Goal: Task Accomplishment & Management: Manage account settings

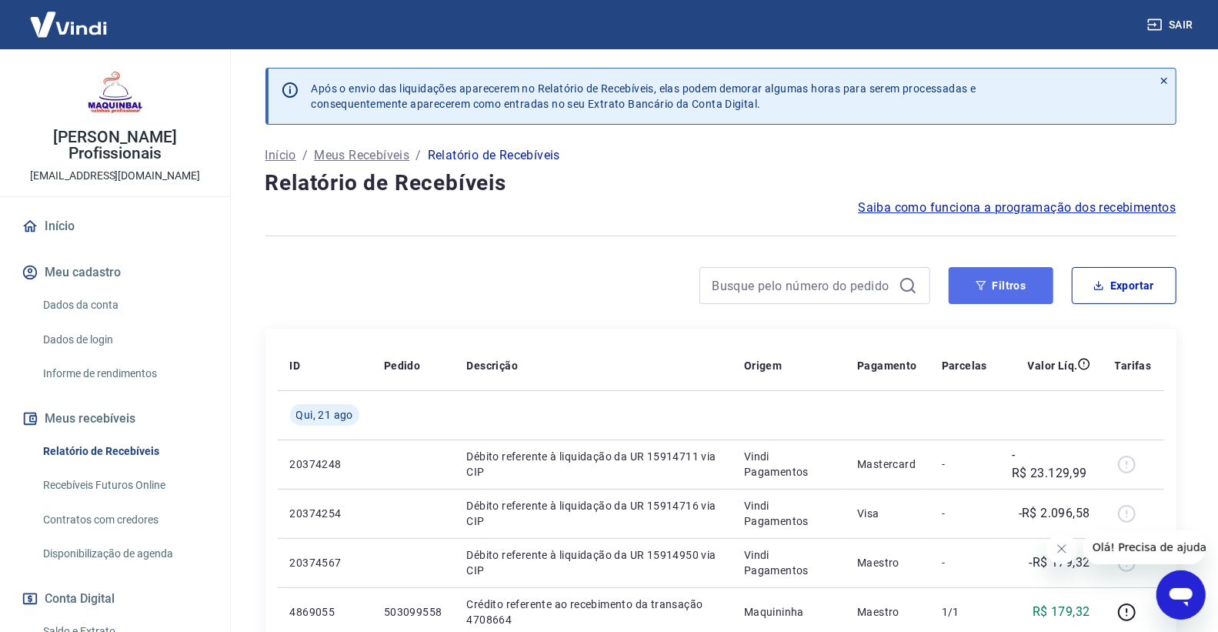
click at [1017, 279] on button "Filtros" at bounding box center [1001, 285] width 105 height 37
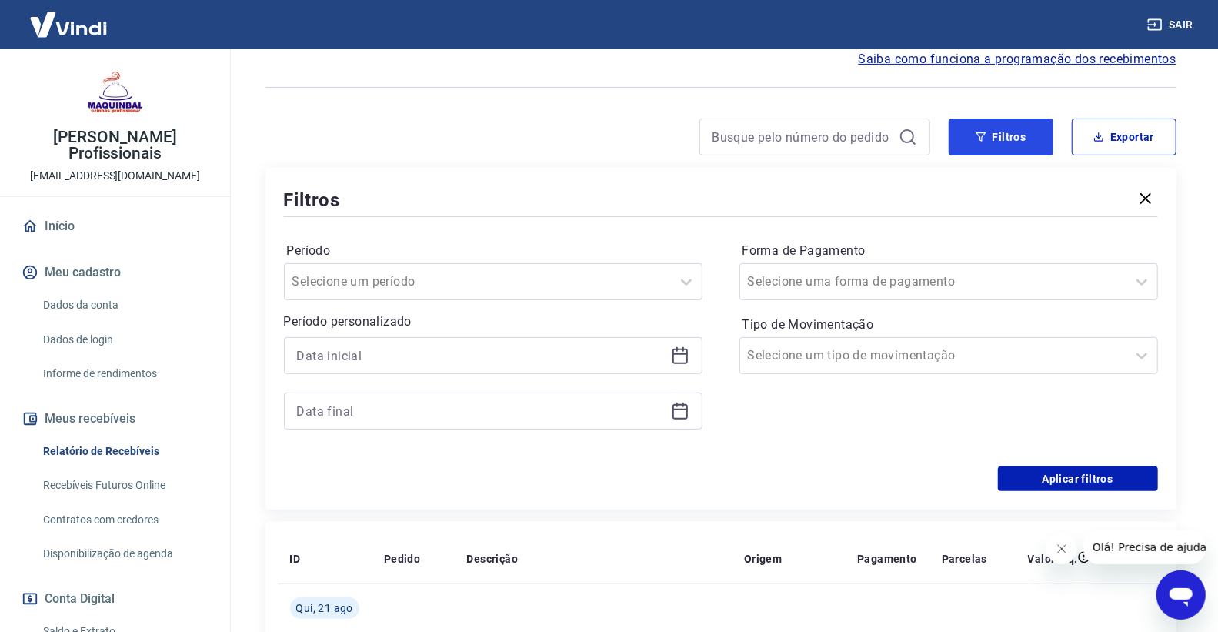
scroll to position [171, 0]
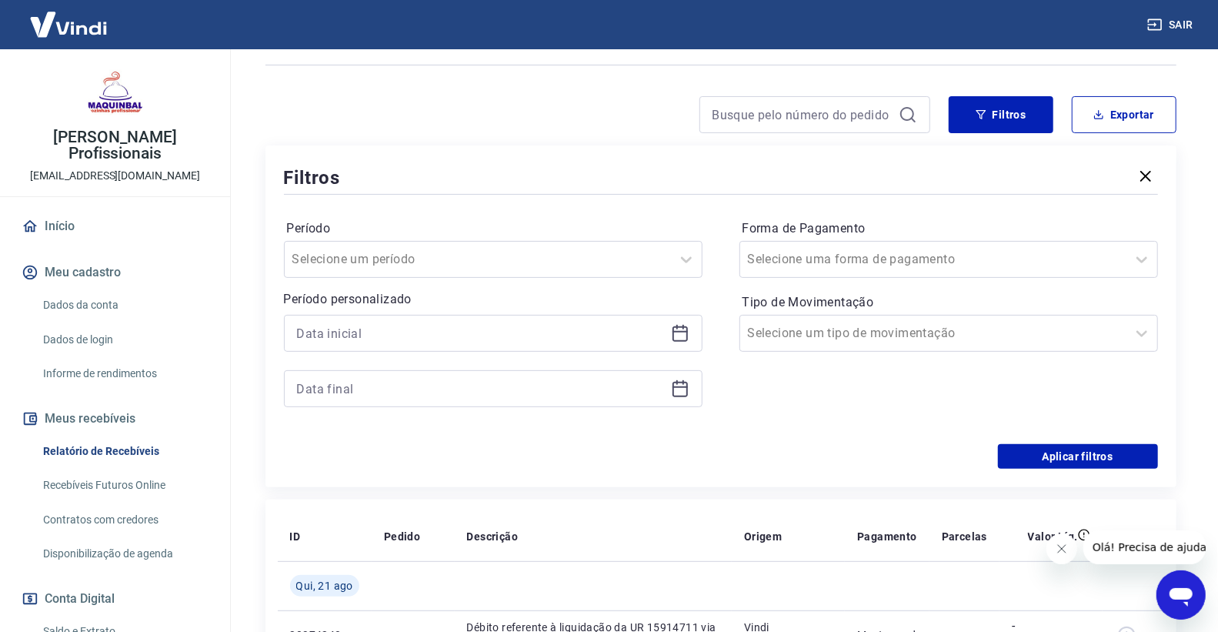
click at [671, 328] on icon at bounding box center [680, 333] width 18 height 18
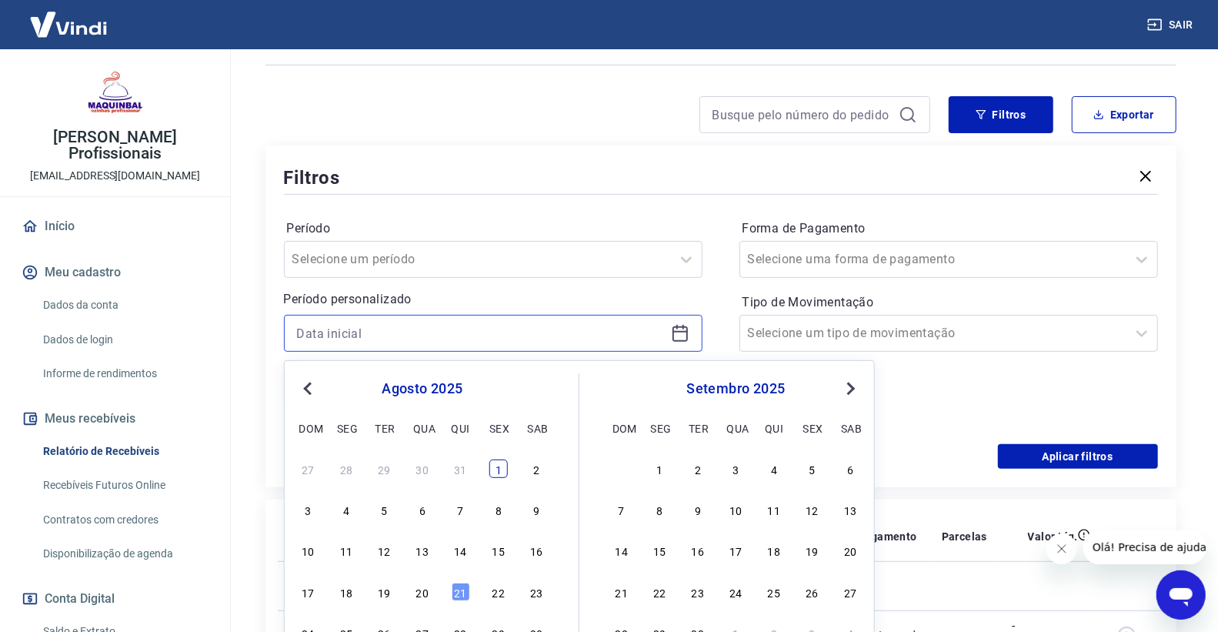
scroll to position [342, 0]
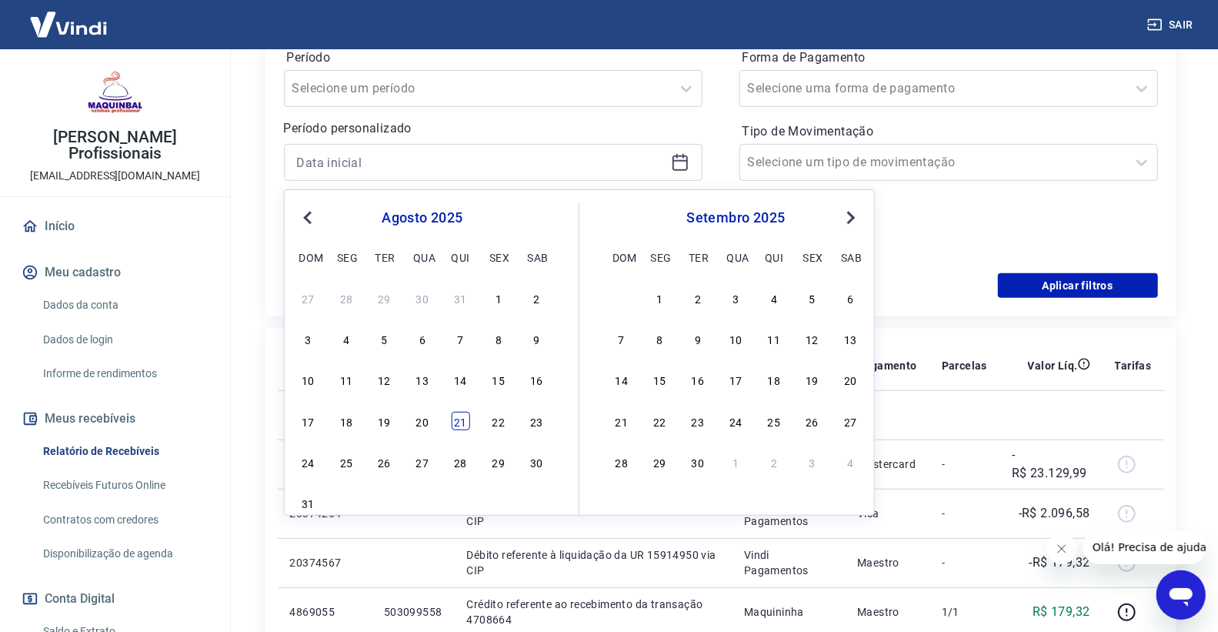
click at [457, 419] on div "21" at bounding box center [460, 421] width 18 height 18
type input "21/08/2025"
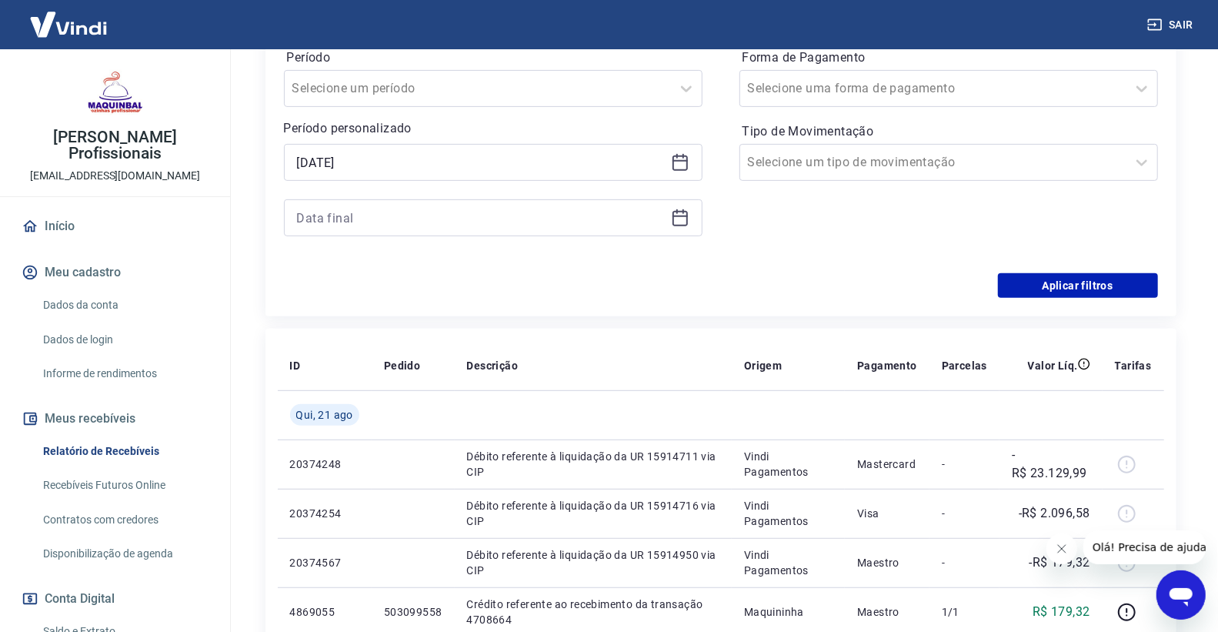
click at [671, 211] on icon at bounding box center [680, 217] width 18 height 18
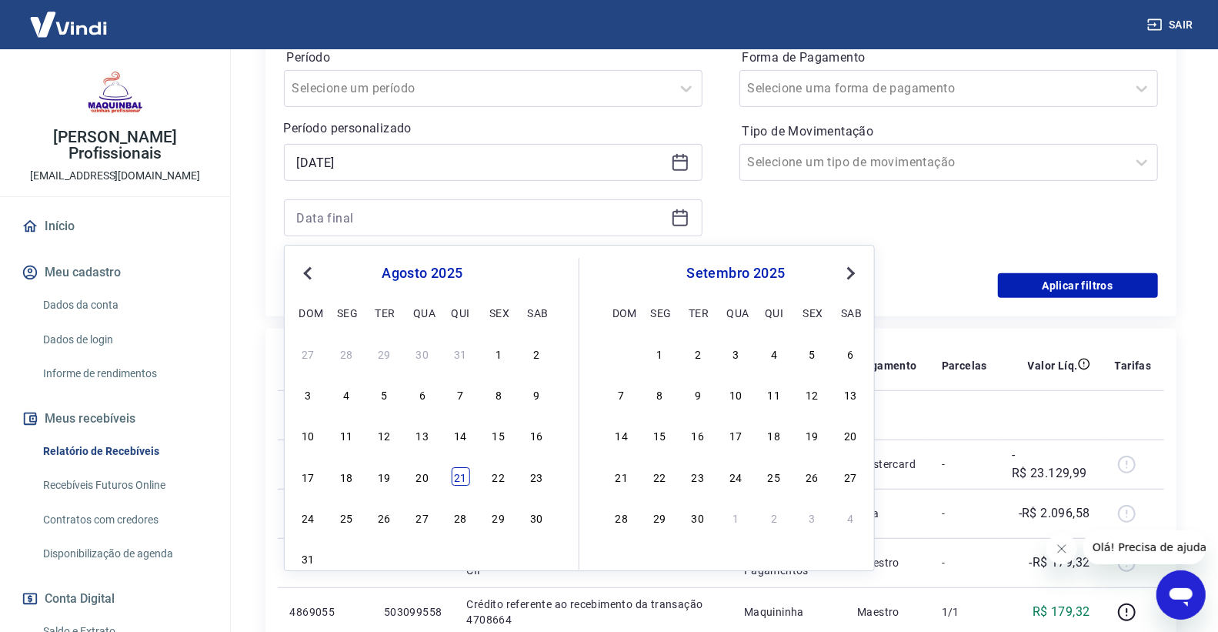
click at [467, 469] on div "21" at bounding box center [460, 476] width 18 height 18
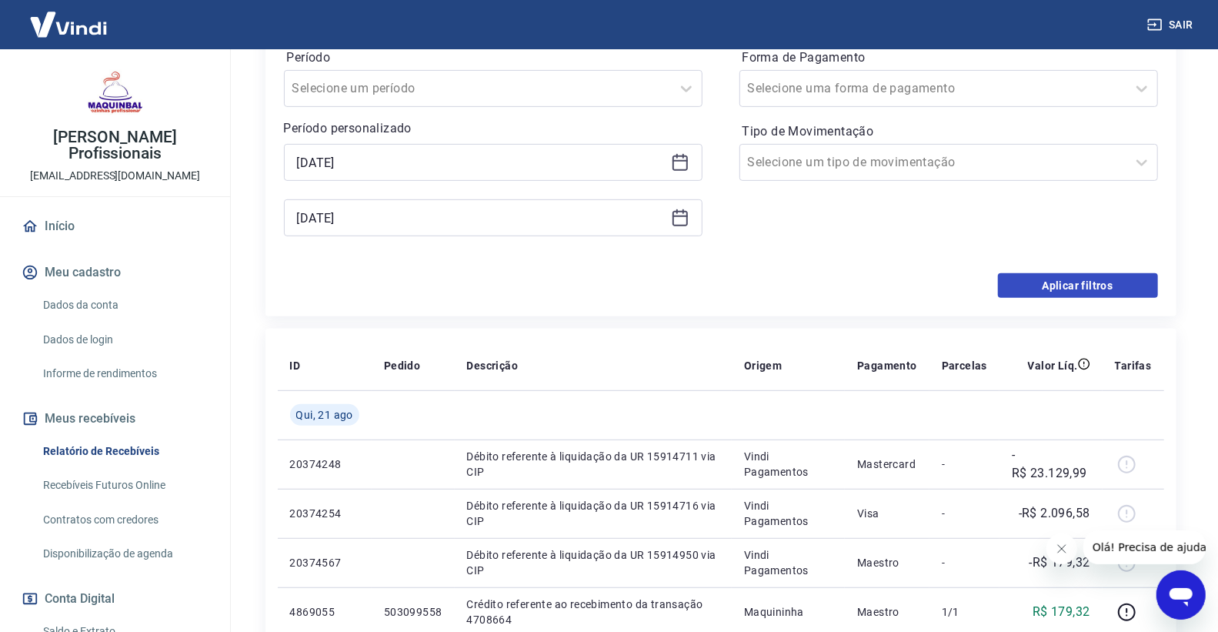
type input "21/08/2025"
click at [1024, 175] on div "Selecione um tipo de movimentação" at bounding box center [933, 162] width 386 height 28
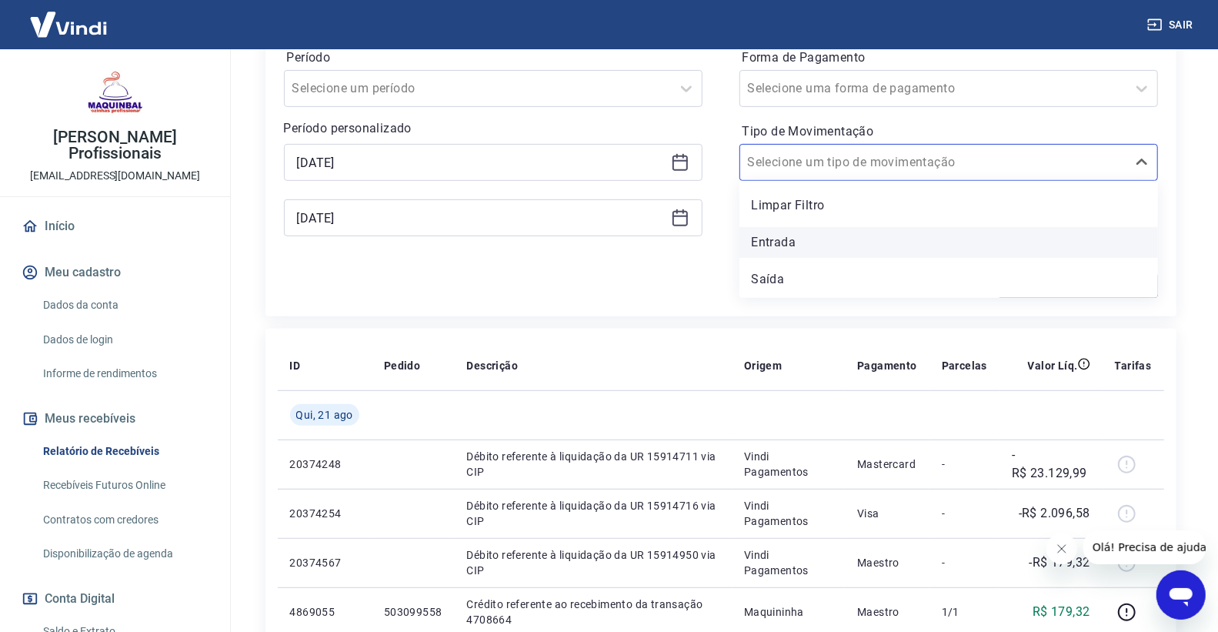
click at [910, 242] on div "Entrada" at bounding box center [948, 242] width 418 height 31
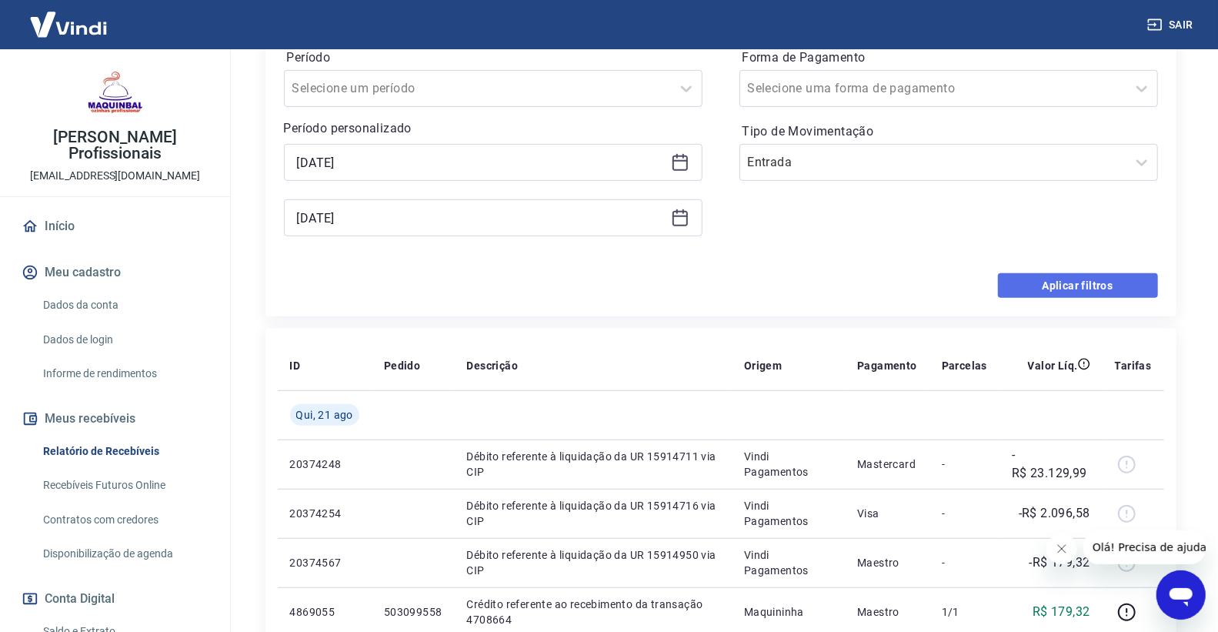
click at [1027, 288] on button "Aplicar filtros" at bounding box center [1078, 285] width 160 height 25
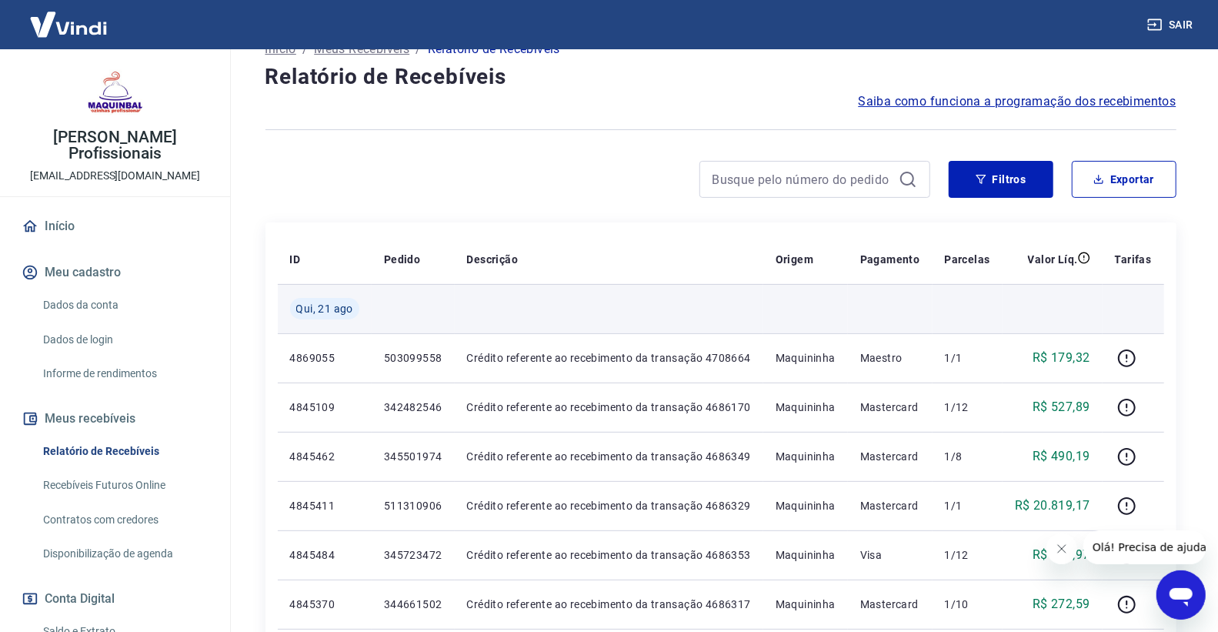
scroll to position [92, 0]
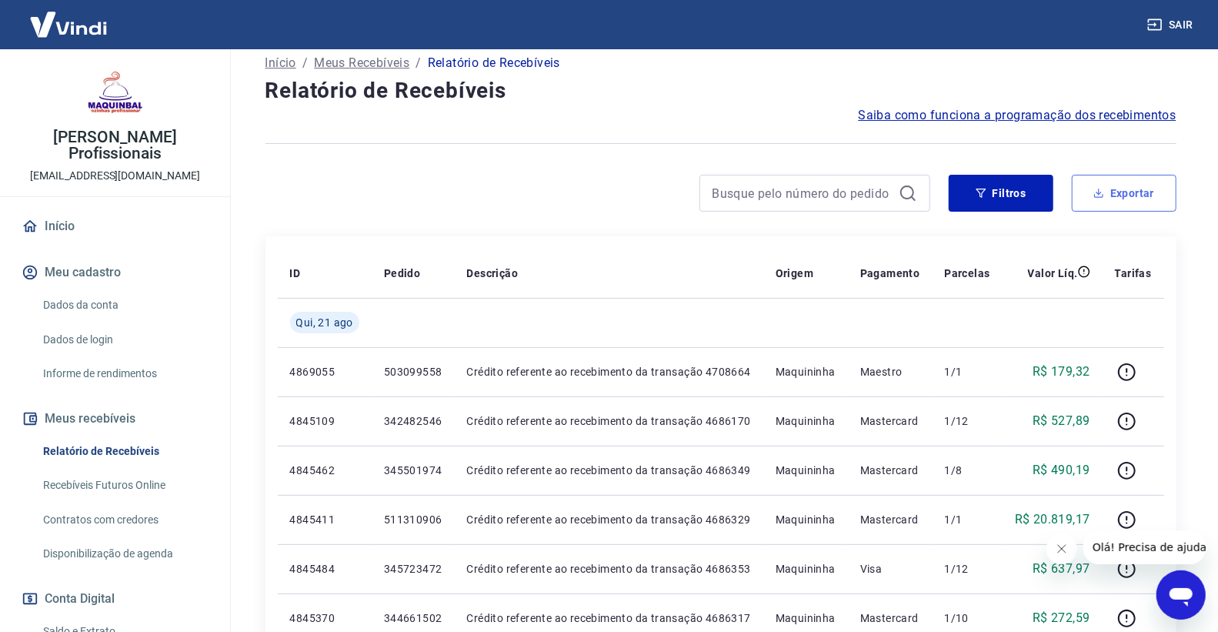
click at [1152, 188] on button "Exportar" at bounding box center [1124, 193] width 105 height 37
type input "21/08/2025"
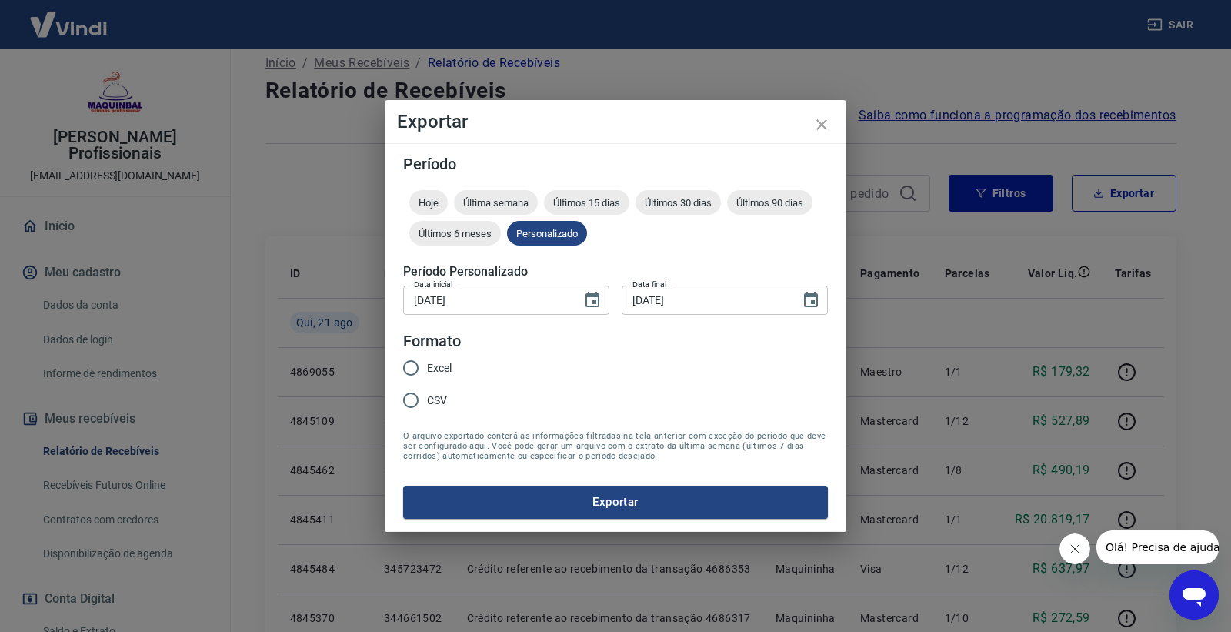
click at [442, 358] on label "Excel" at bounding box center [423, 368] width 57 height 32
click at [427, 358] on input "Excel" at bounding box center [411, 368] width 32 height 32
radio input "true"
click at [502, 500] on button "Exportar" at bounding box center [615, 501] width 425 height 32
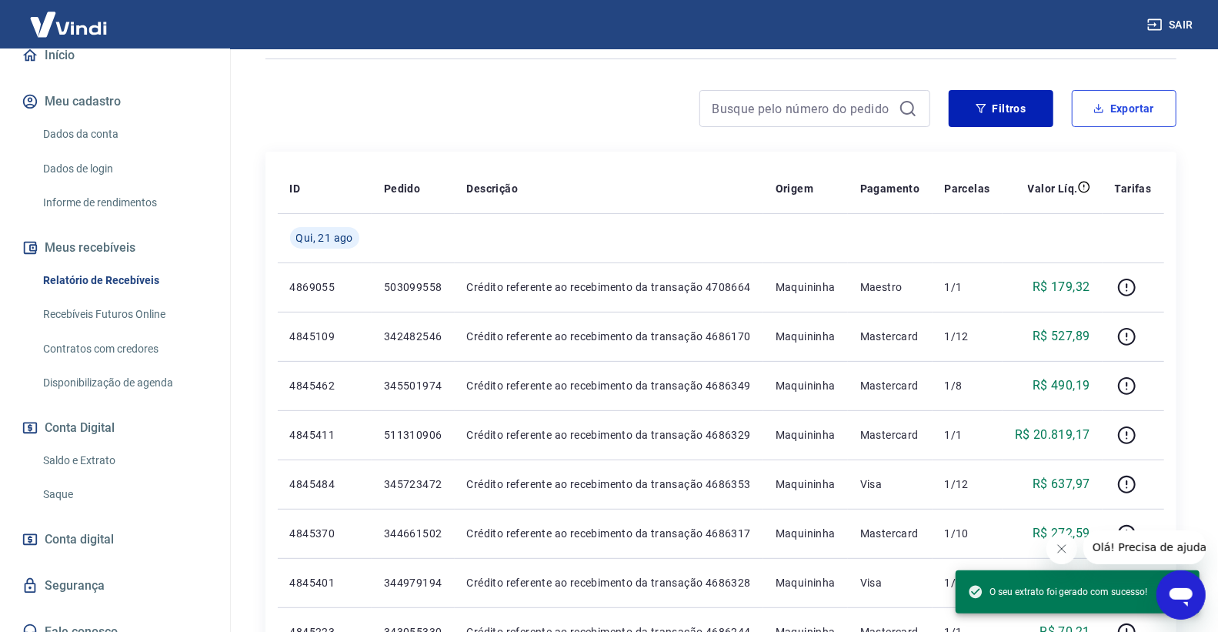
scroll to position [263, 0]
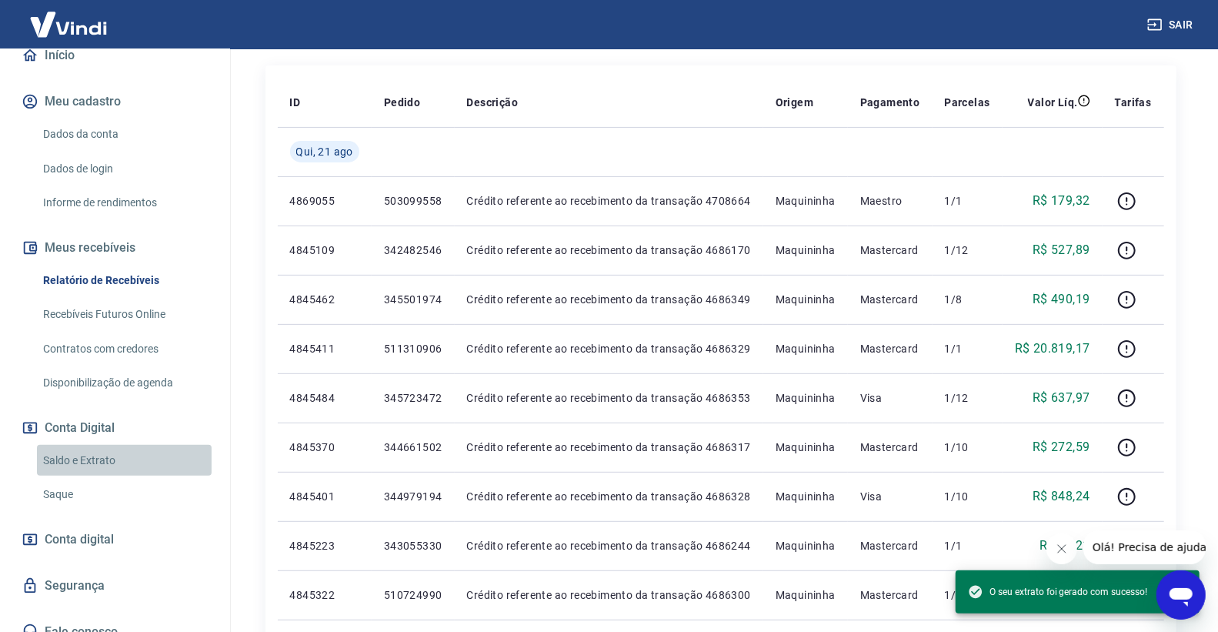
click at [124, 456] on link "Saldo e Extrato" at bounding box center [124, 461] width 175 height 32
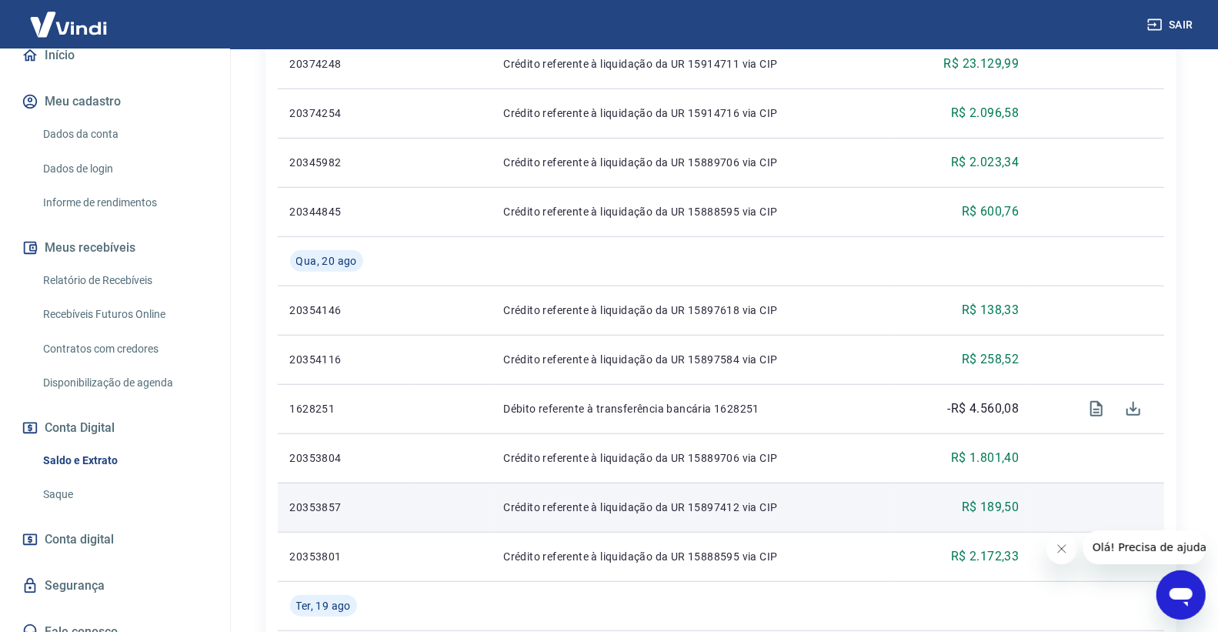
scroll to position [489, 0]
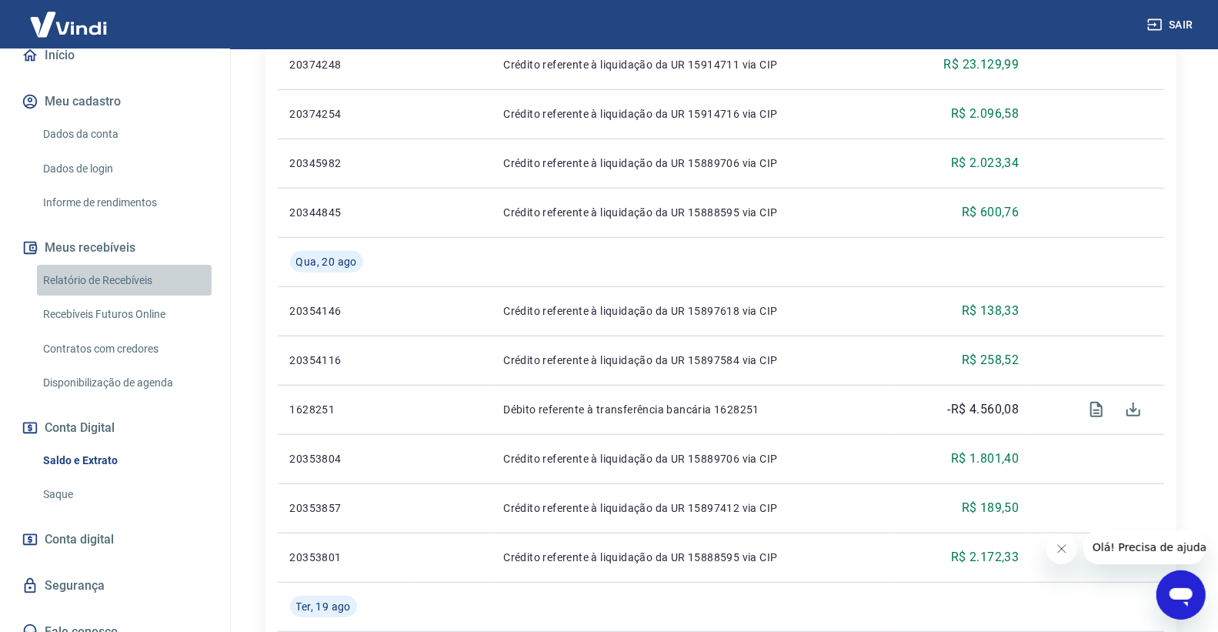
click at [187, 282] on link "Relatório de Recebíveis" at bounding box center [124, 281] width 175 height 32
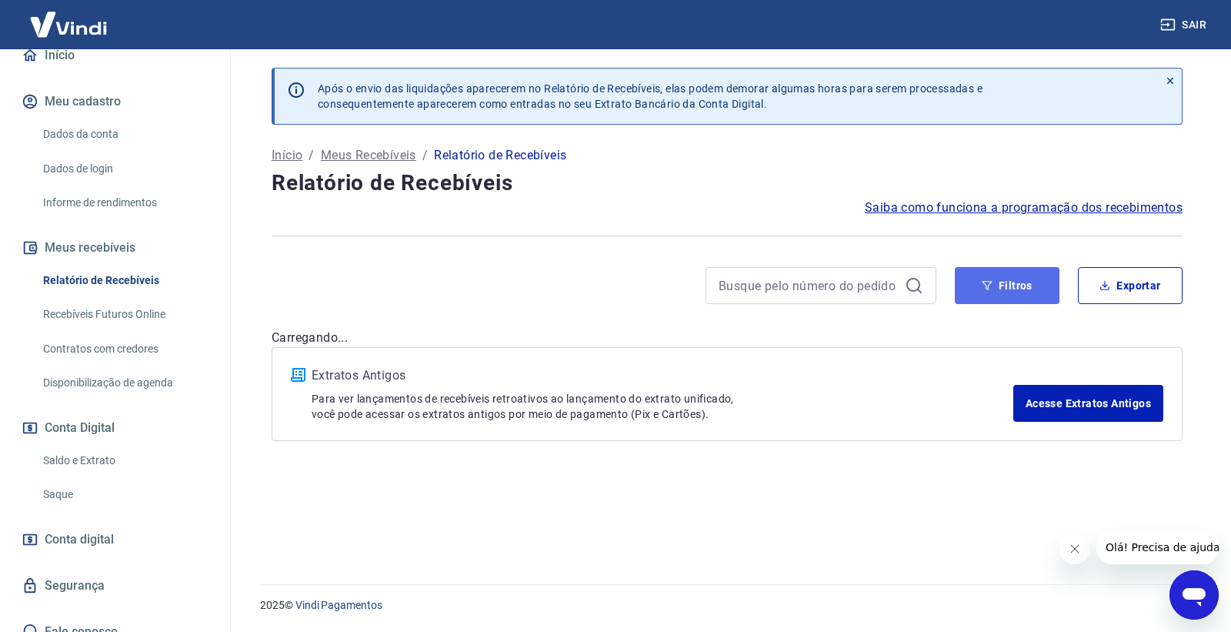
click at [972, 285] on button "Filtros" at bounding box center [1007, 285] width 105 height 37
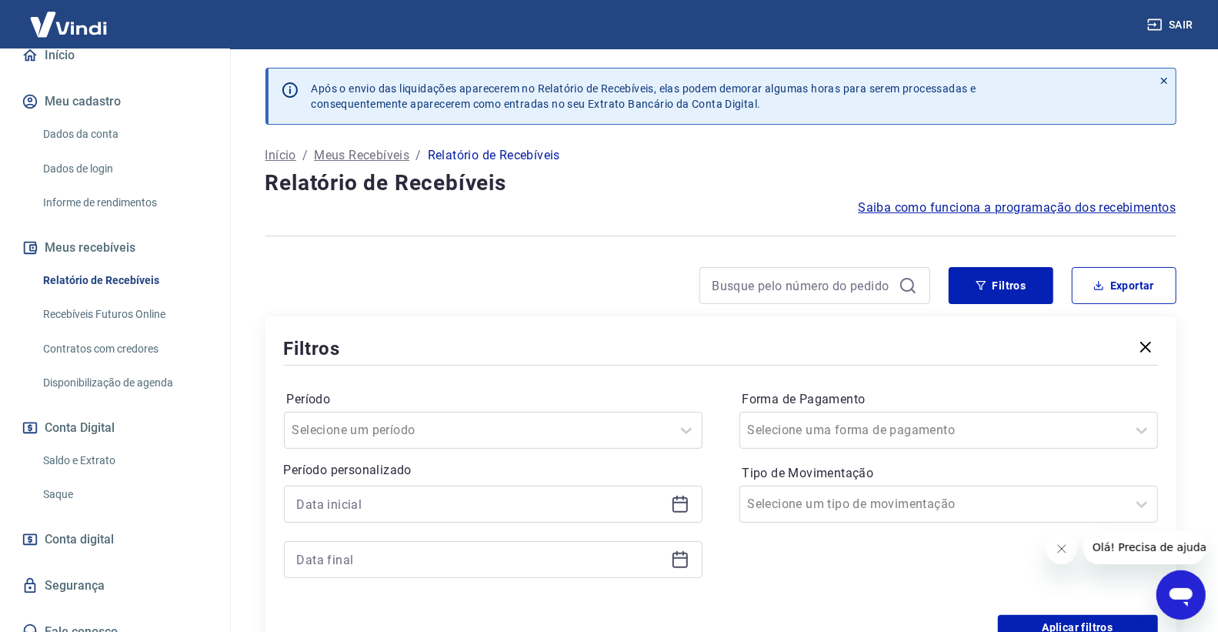
click at [675, 501] on icon at bounding box center [680, 504] width 18 height 18
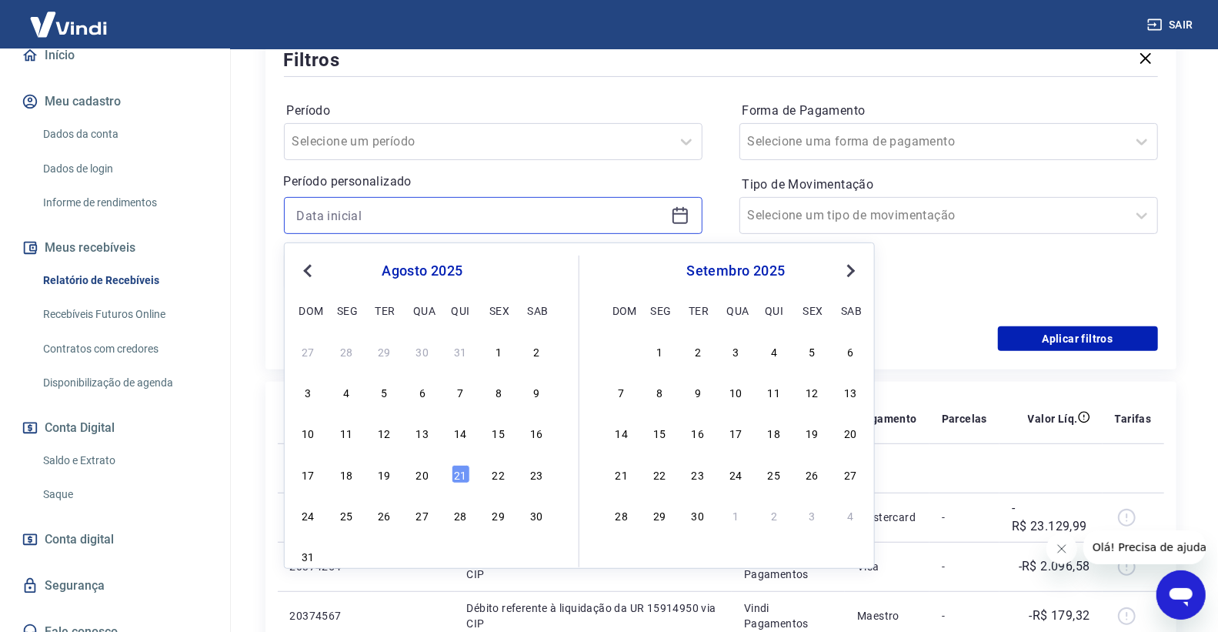
scroll to position [342, 0]
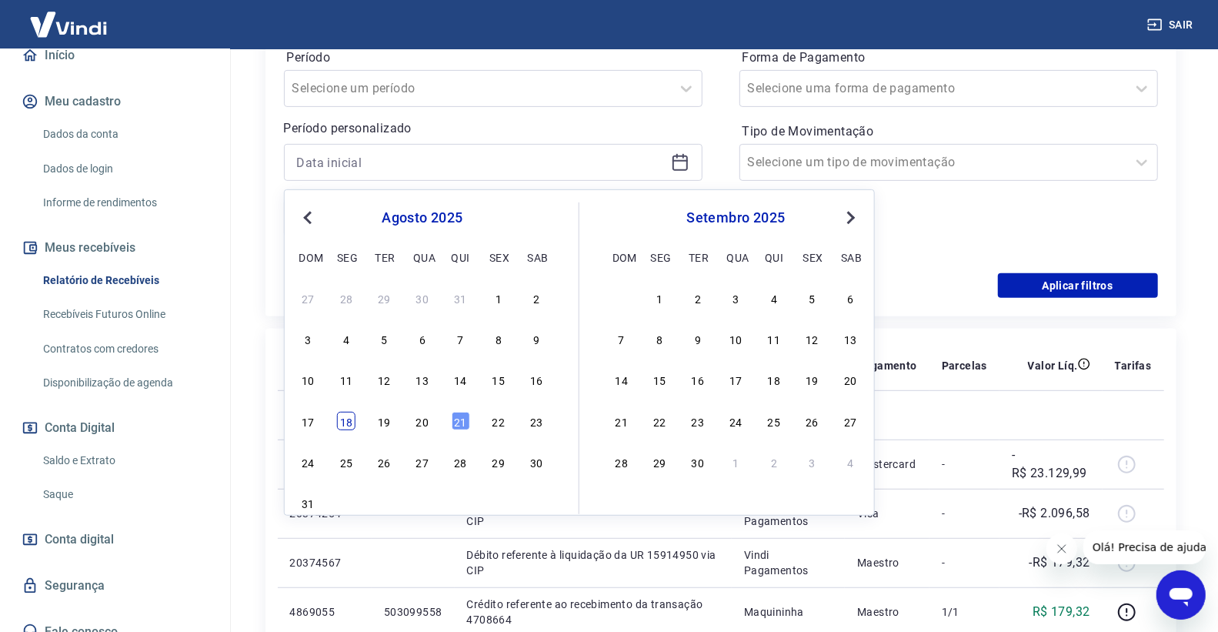
click at [347, 424] on div "18" at bounding box center [346, 421] width 18 height 18
type input "18/08/2025"
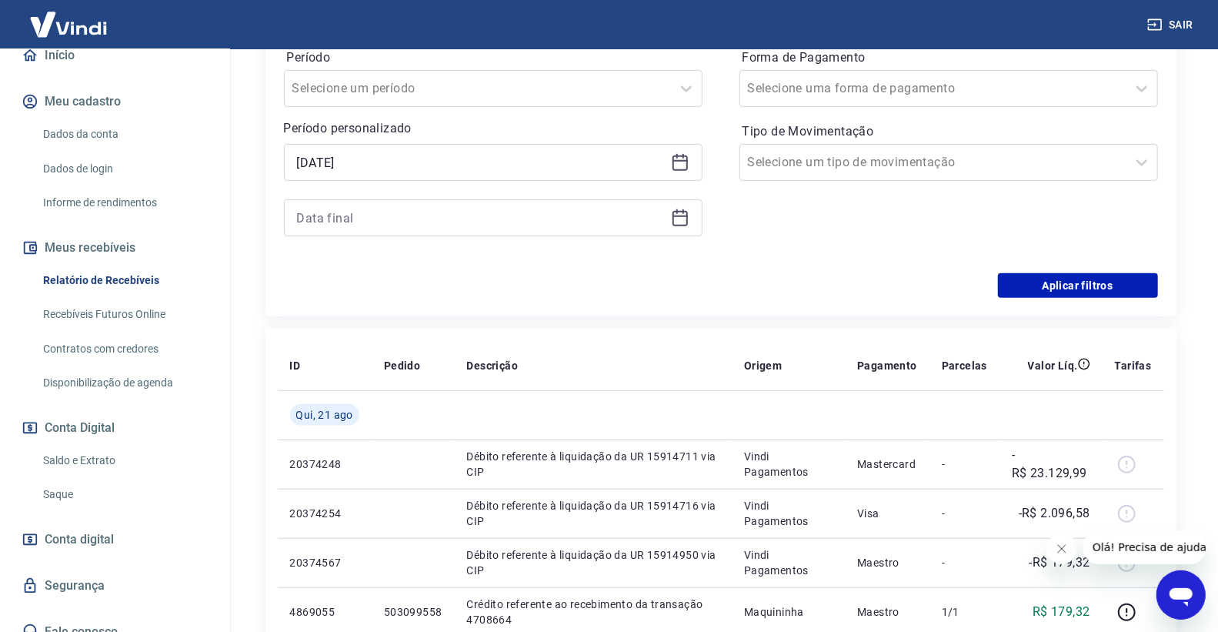
click at [685, 219] on icon at bounding box center [680, 217] width 18 height 18
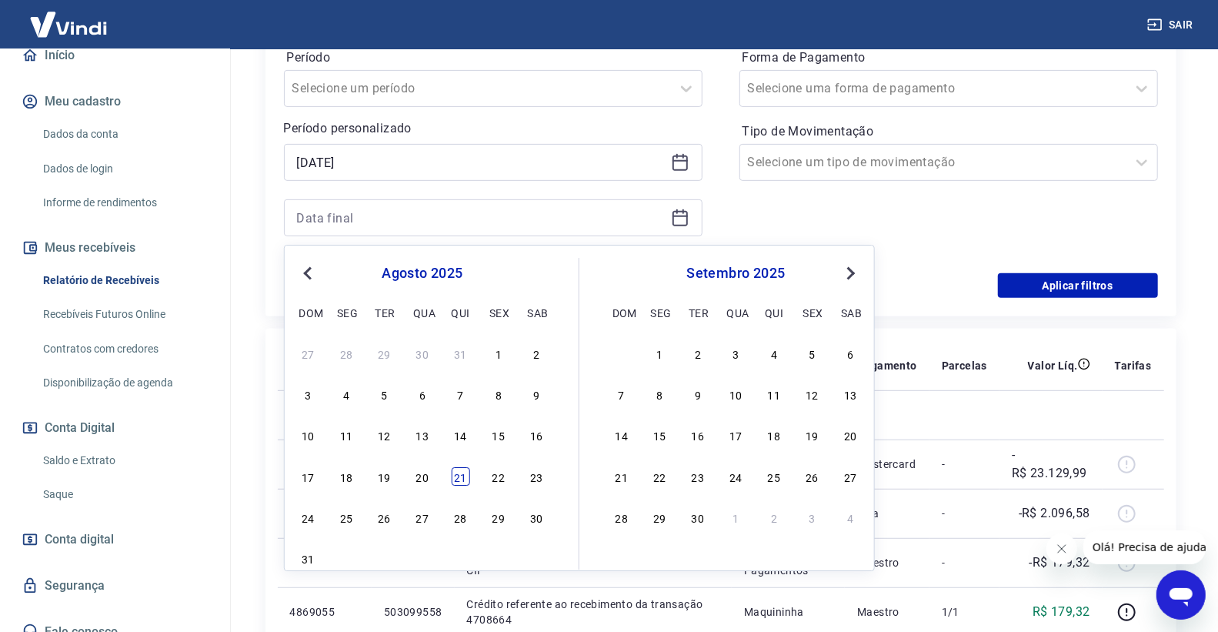
click at [462, 479] on div "21" at bounding box center [460, 476] width 18 height 18
type input "21/08/2025"
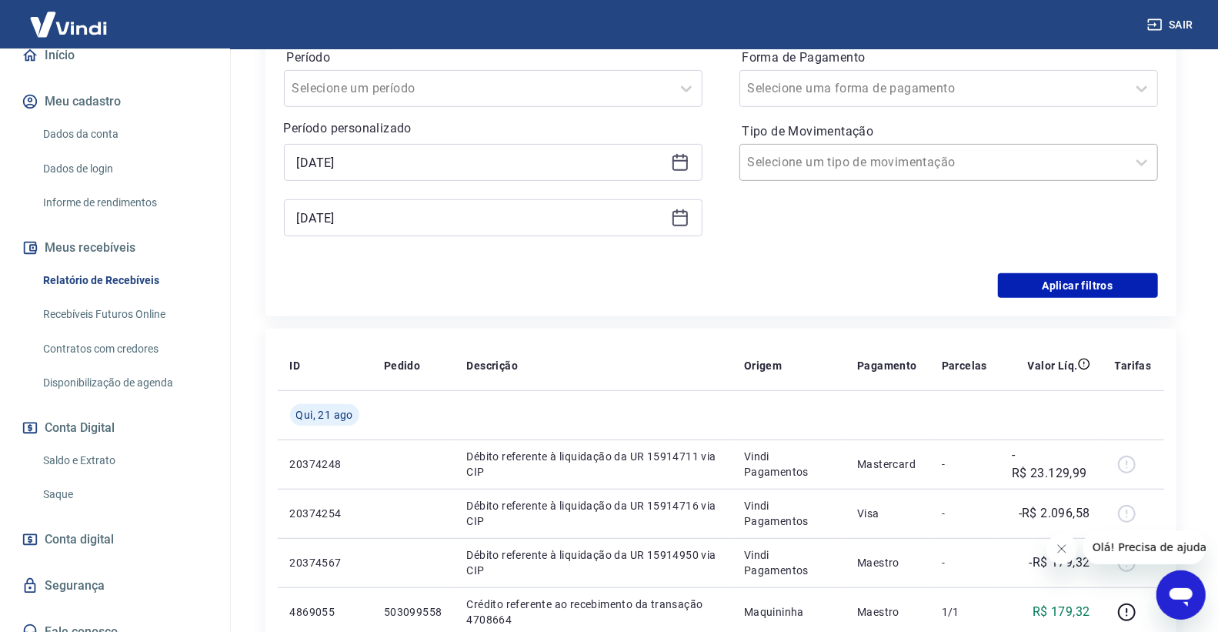
click at [868, 163] on input "Tipo de Movimentação" at bounding box center [825, 162] width 155 height 18
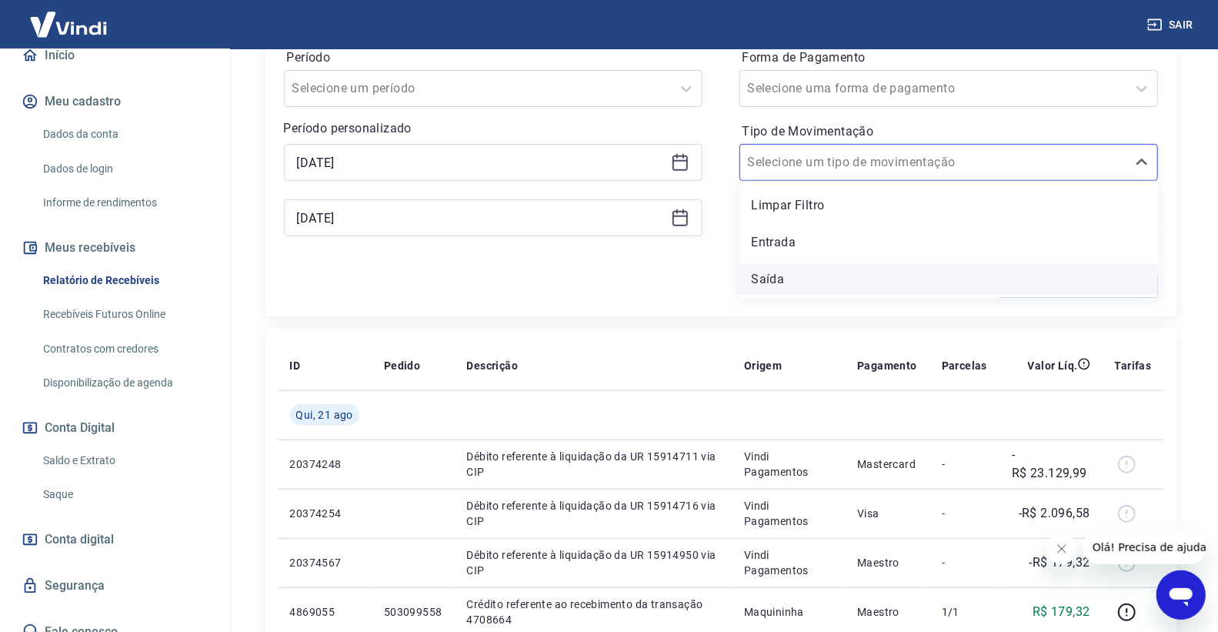
click at [829, 277] on div "Saída" at bounding box center [948, 279] width 418 height 31
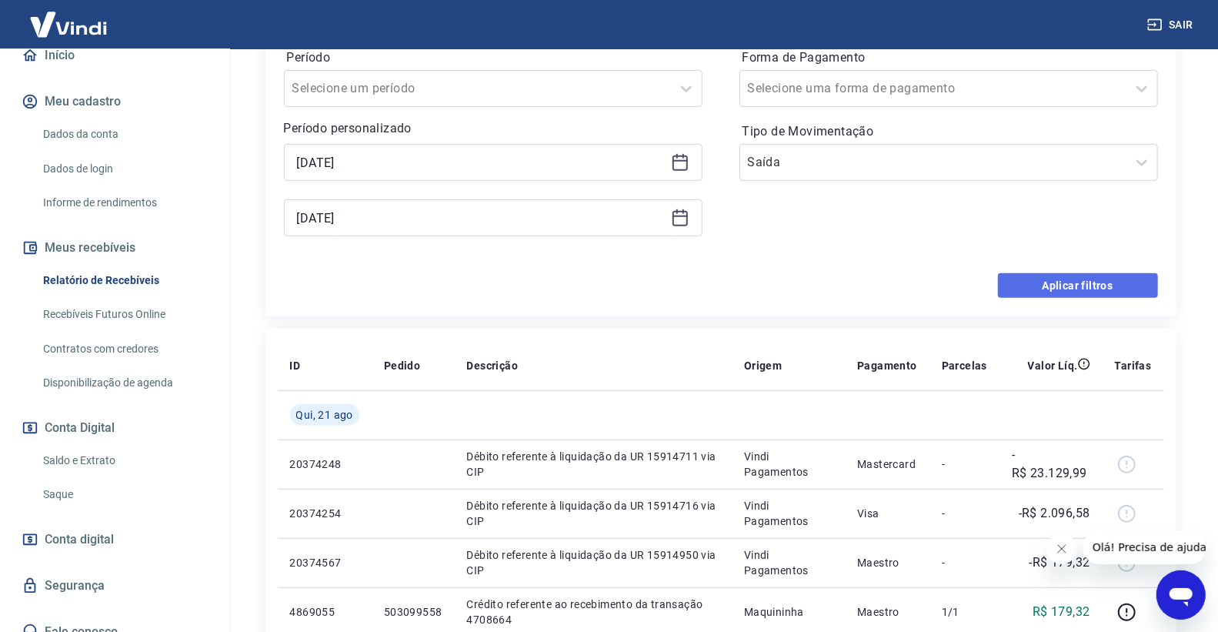
click at [1027, 283] on button "Aplicar filtros" at bounding box center [1078, 285] width 160 height 25
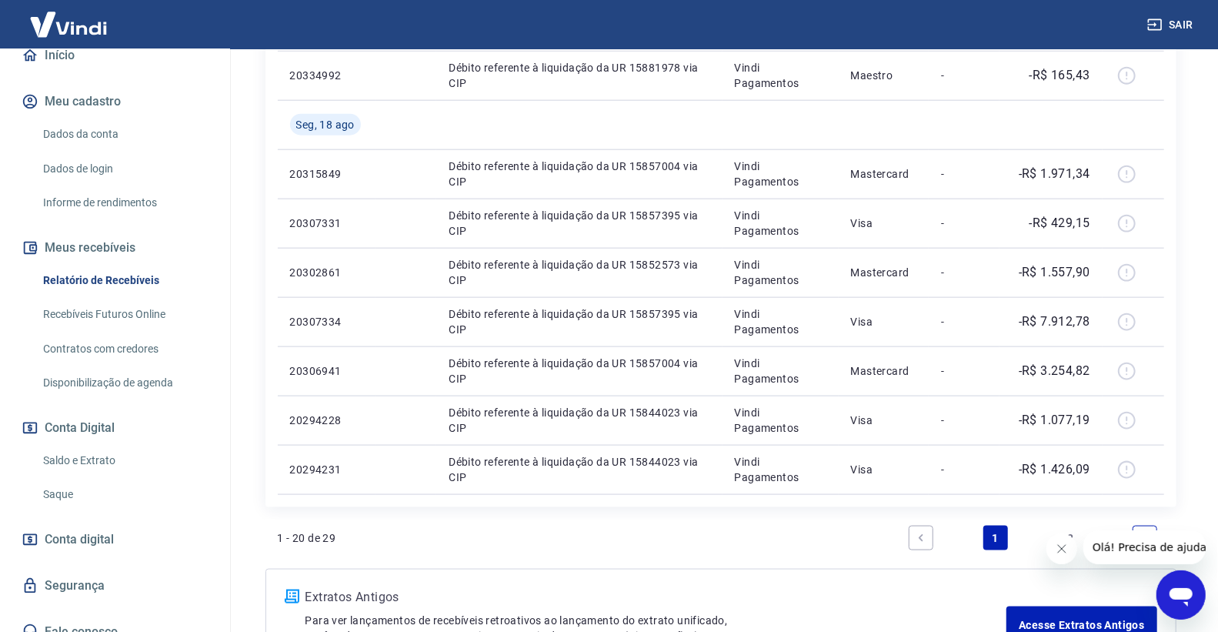
scroll to position [1111, 0]
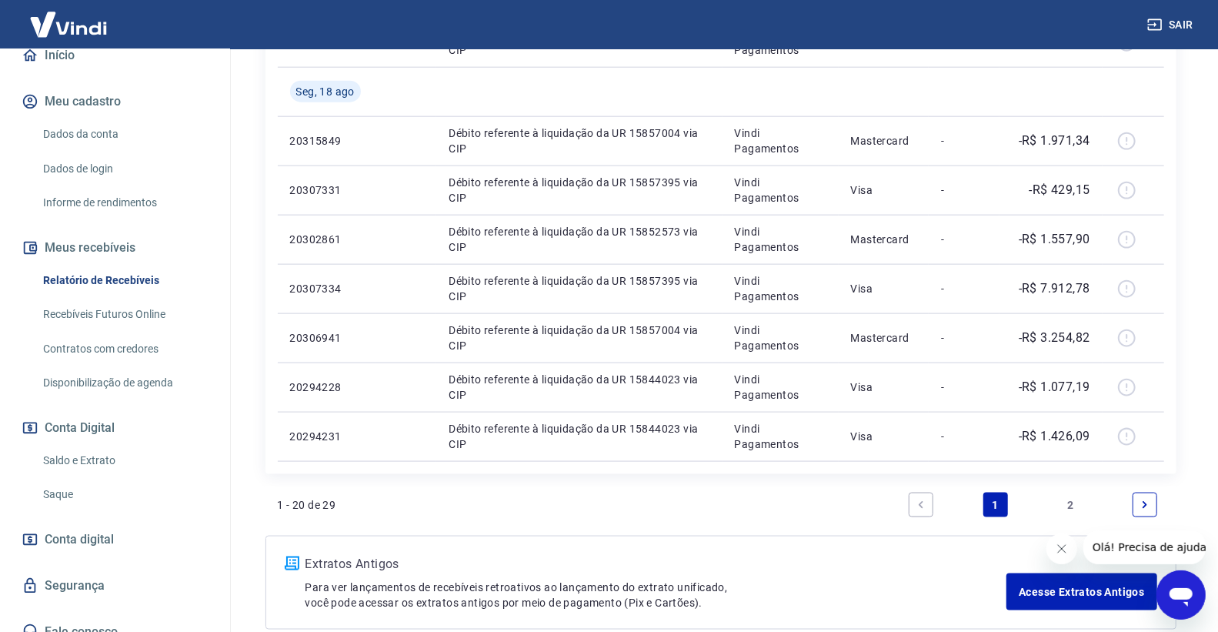
click at [1077, 505] on link "2" at bounding box center [1070, 504] width 25 height 25
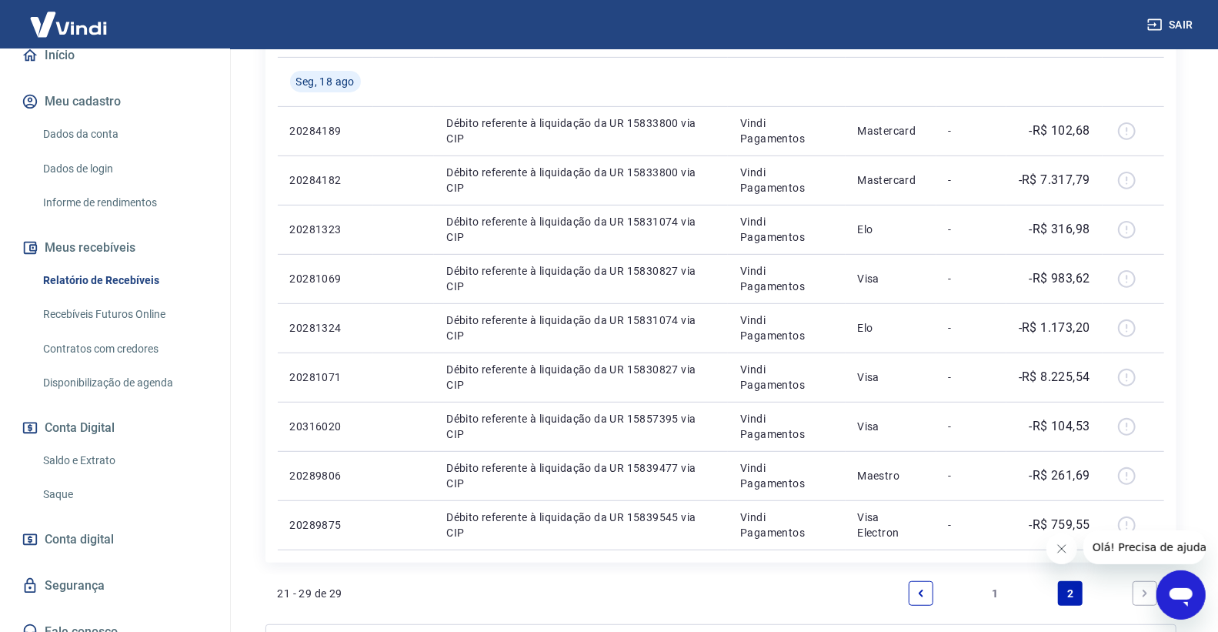
scroll to position [186, 0]
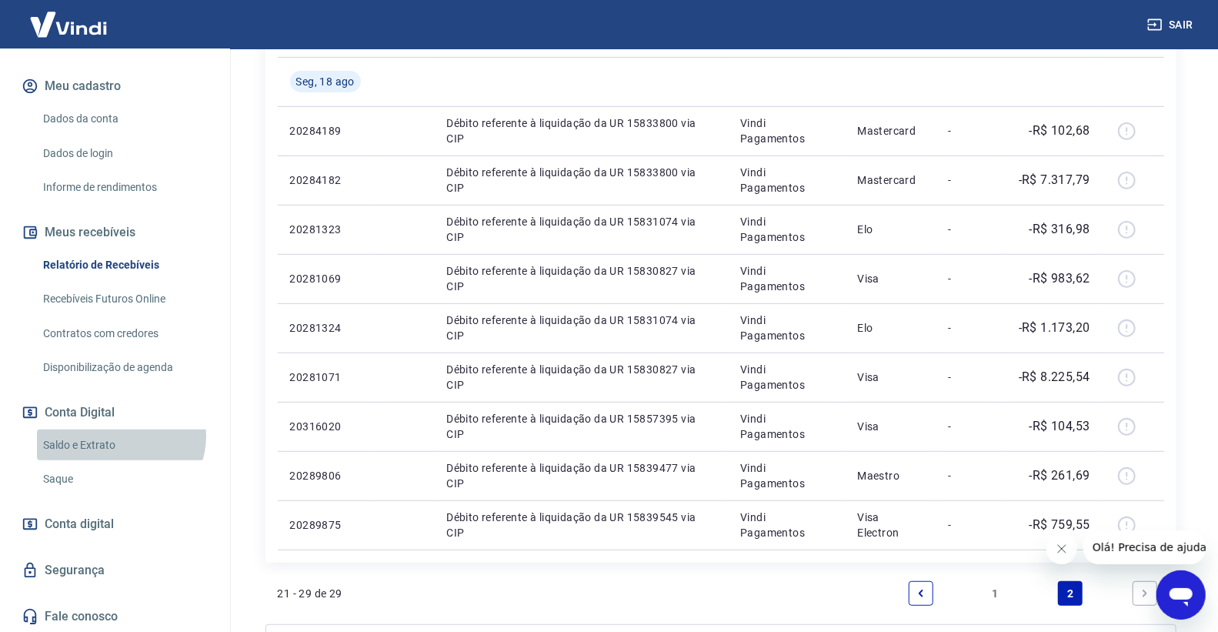
click at [119, 435] on link "Saldo e Extrato" at bounding box center [124, 445] width 175 height 32
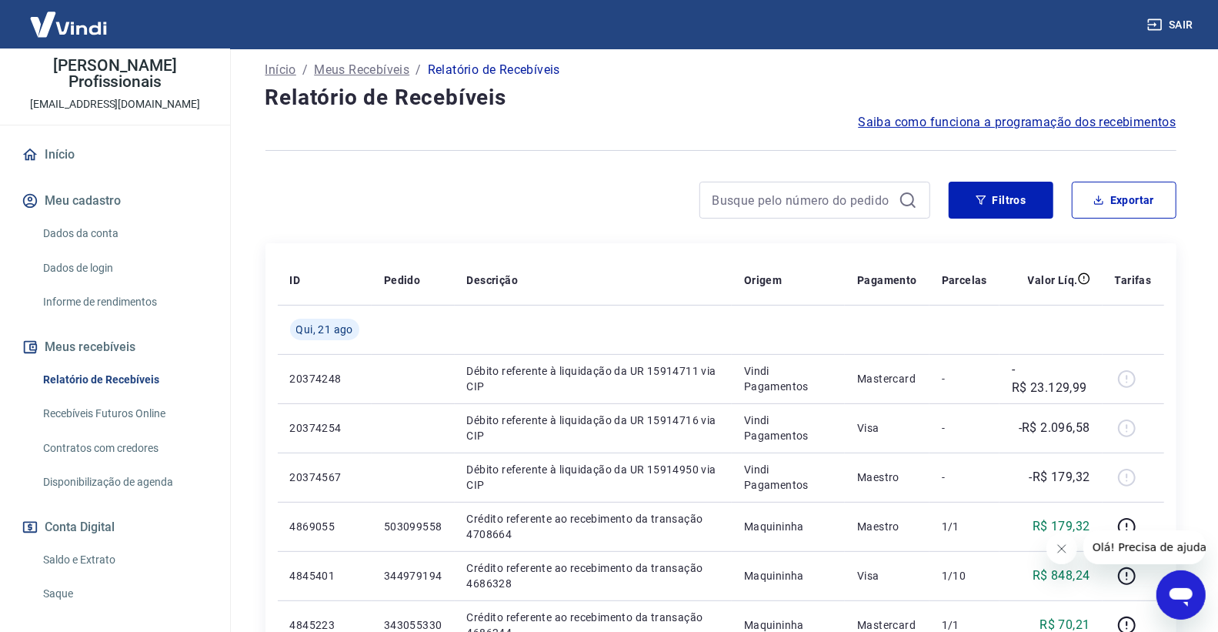
scroll to position [171, 0]
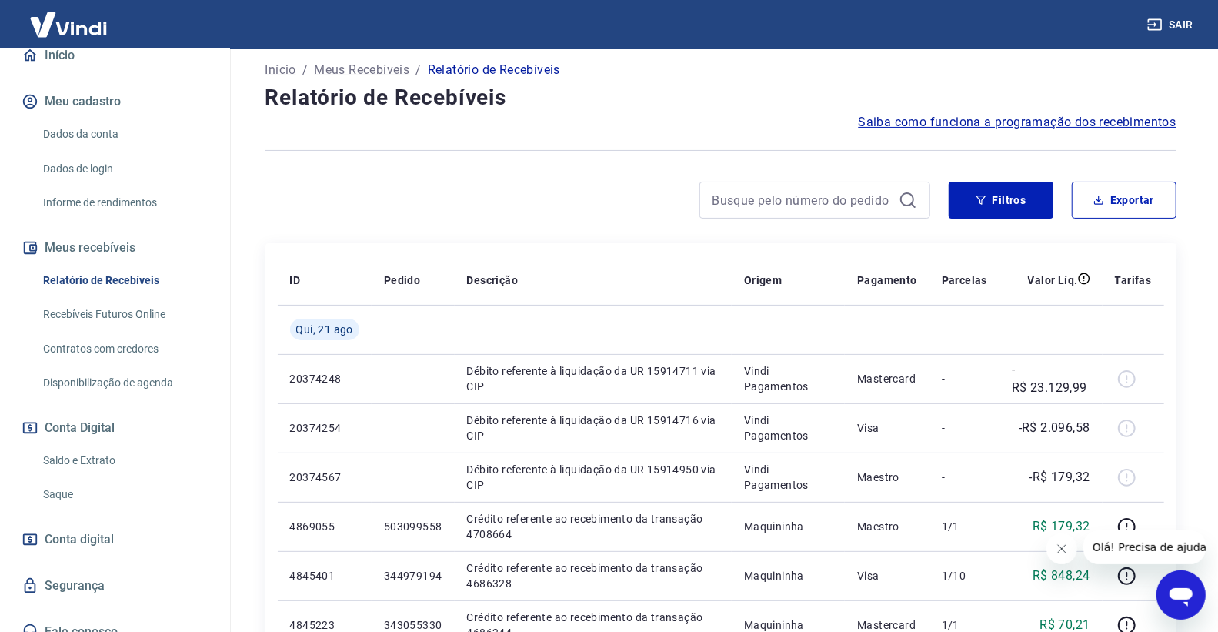
click at [123, 462] on link "Saldo e Extrato" at bounding box center [124, 461] width 175 height 32
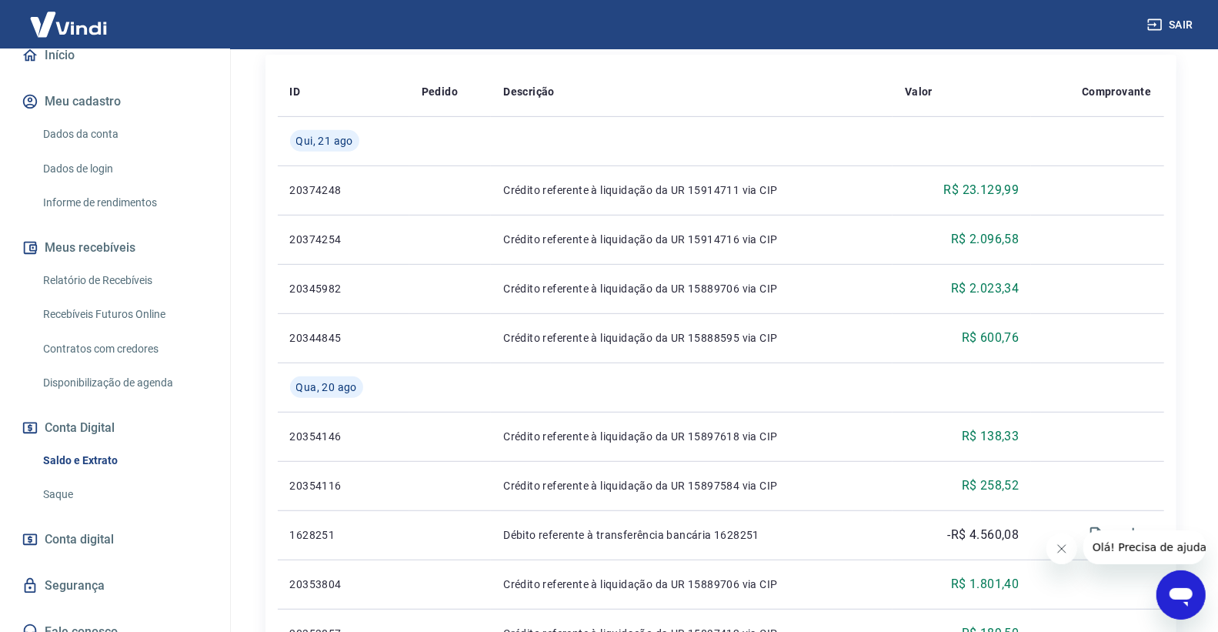
scroll to position [404, 0]
